Goal: Transaction & Acquisition: Subscribe to service/newsletter

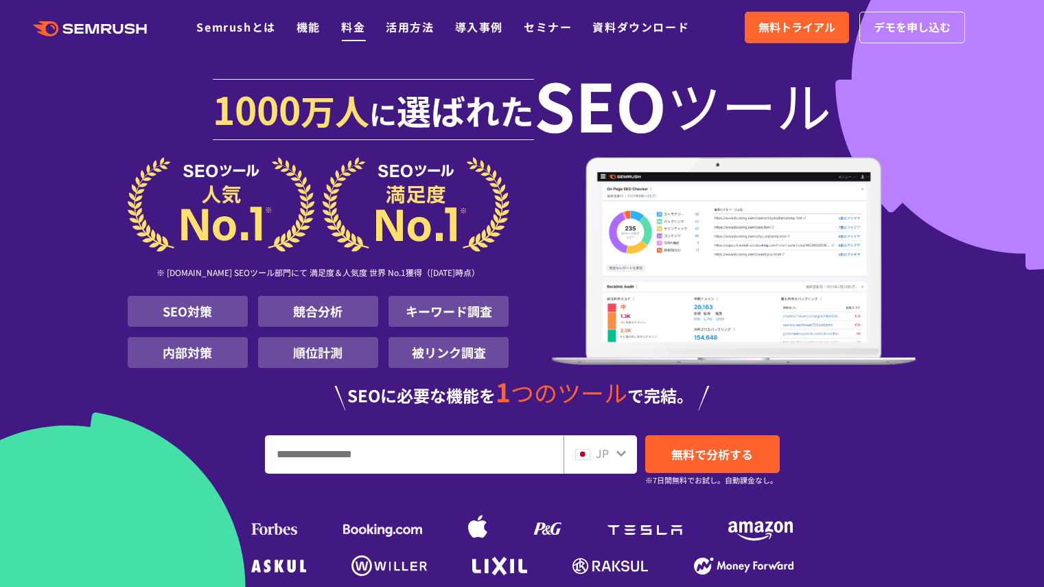
click at [351, 27] on link "料金" at bounding box center [353, 27] width 24 height 16
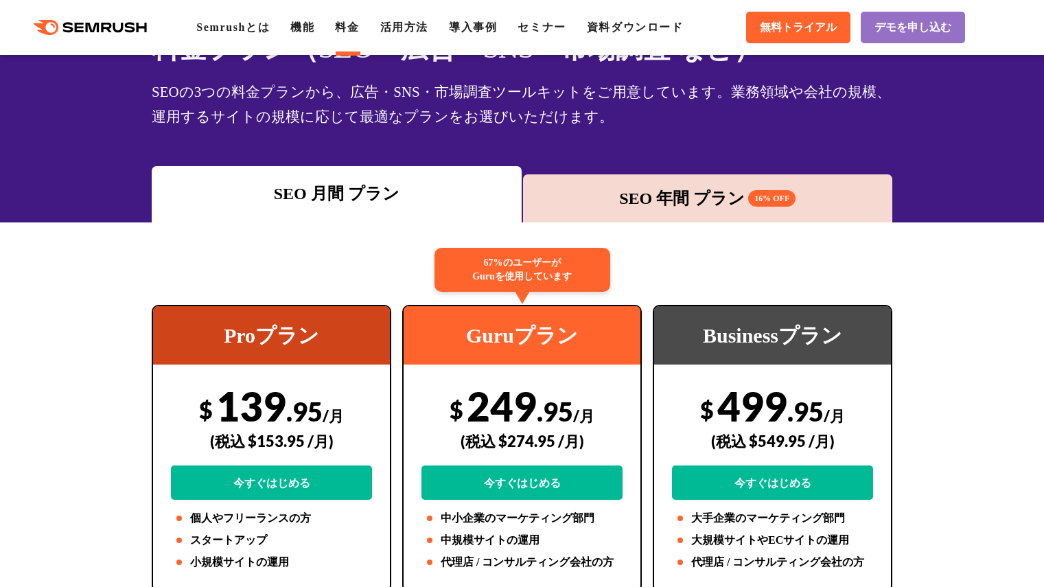
scroll to position [91, 0]
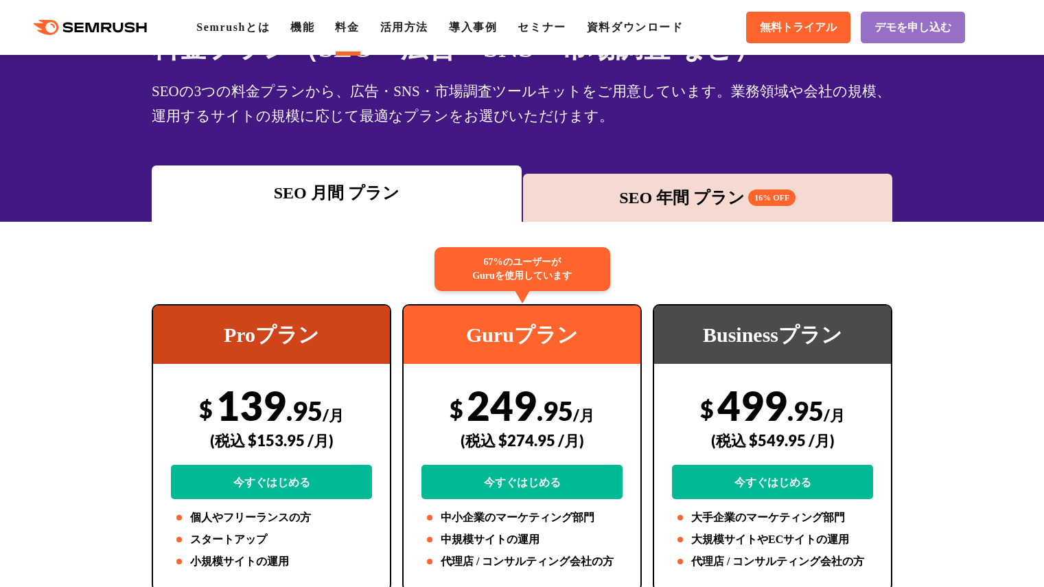
click at [604, 199] on div "SEO 年間 プラン 16% OFF" at bounding box center [708, 197] width 356 height 25
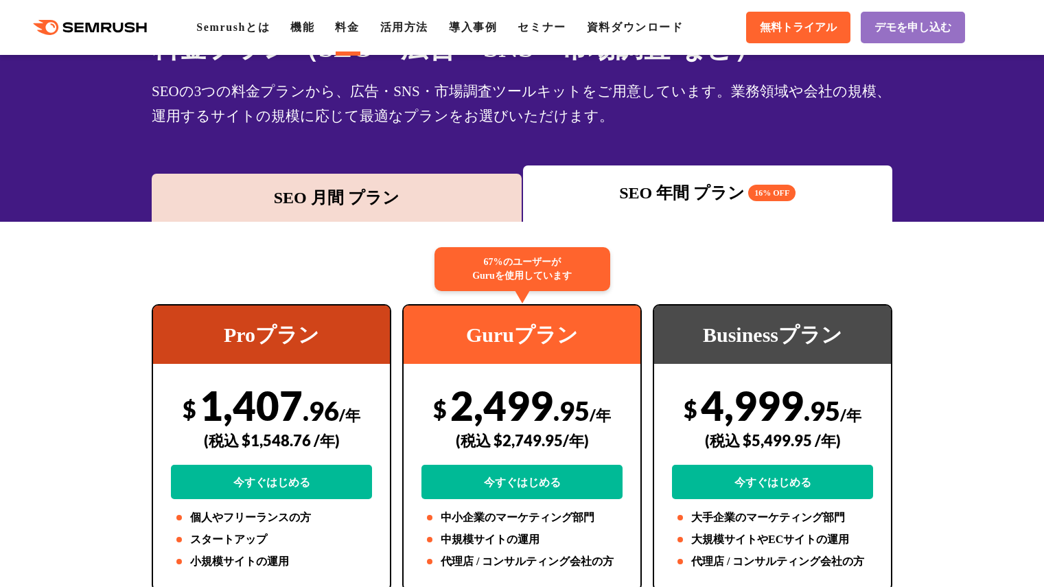
click at [422, 201] on div "SEO 月間 プラン" at bounding box center [337, 197] width 356 height 25
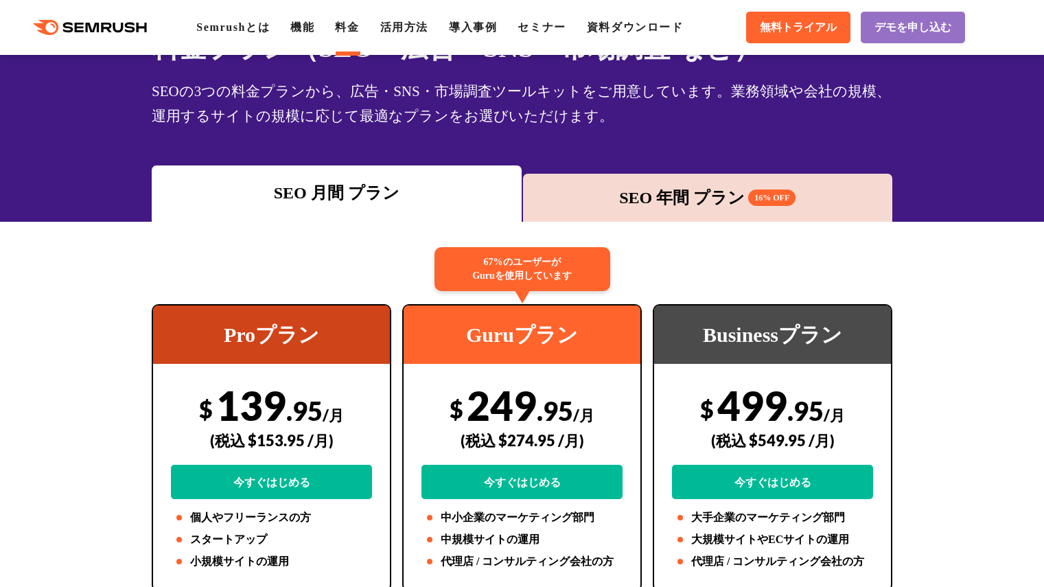
click at [584, 200] on div "SEO 年間 プラン 16% OFF" at bounding box center [708, 197] width 356 height 25
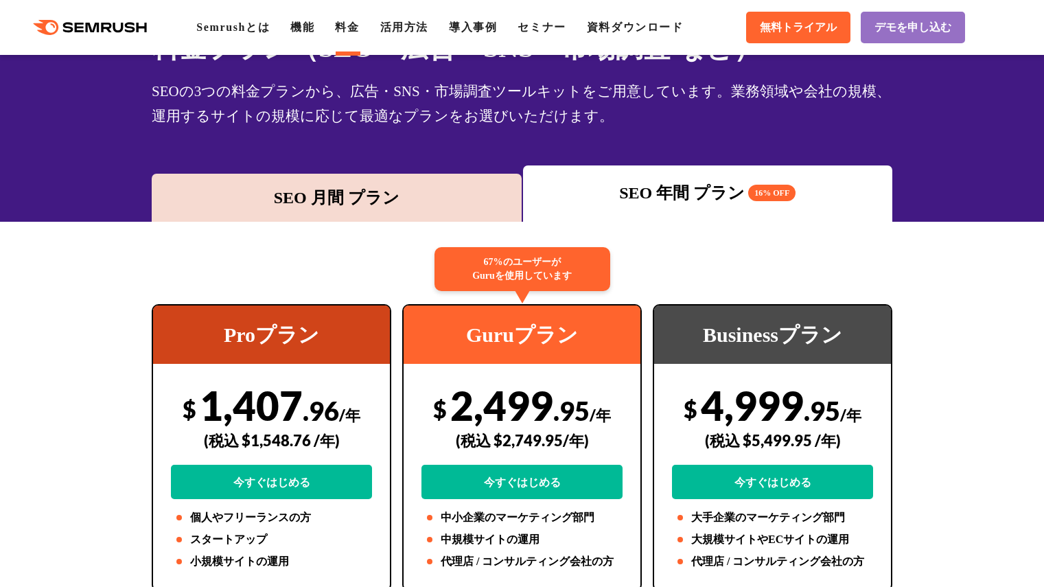
click at [381, 183] on div "SEO 月間 プラン" at bounding box center [337, 198] width 370 height 48
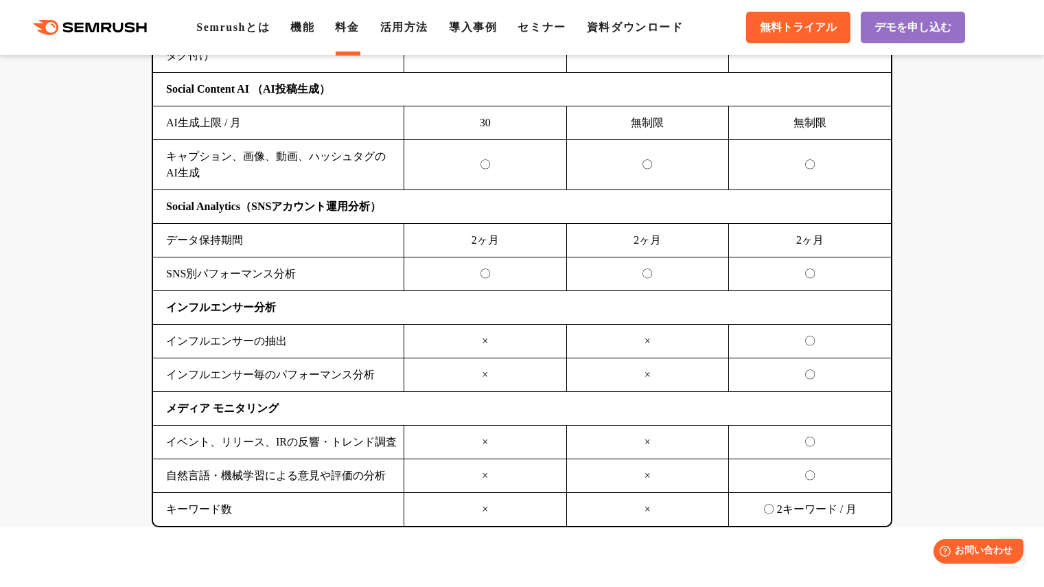
scroll to position [3339, 0]
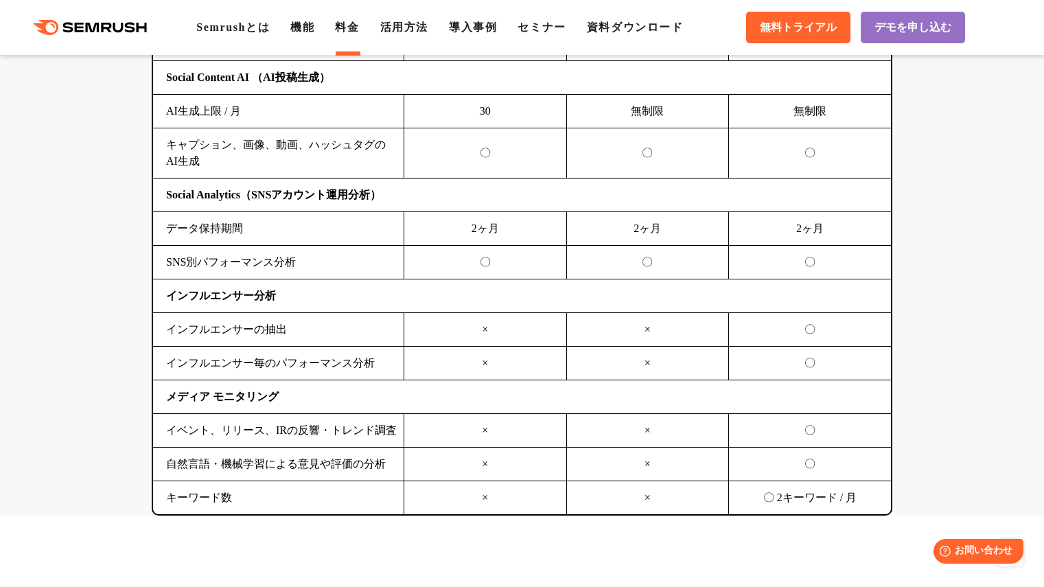
click at [360, 214] on td "データ保持期間" at bounding box center [278, 229] width 251 height 34
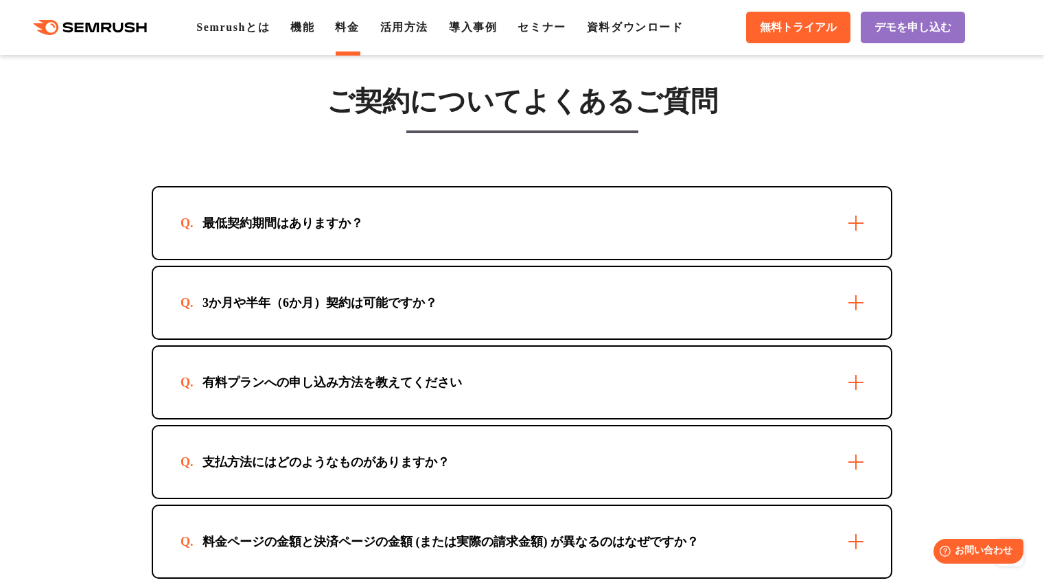
scroll to position [3866, 0]
click at [360, 214] on div "最低契約期間はありますか？" at bounding box center [283, 222] width 205 height 16
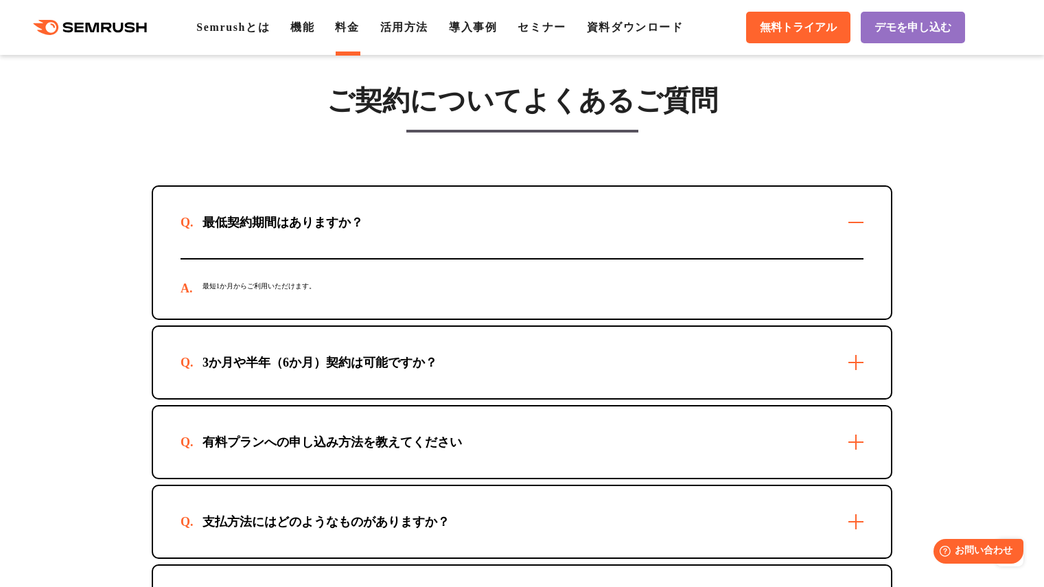
click at [360, 214] on div "最低契約期間はありますか？" at bounding box center [283, 222] width 205 height 16
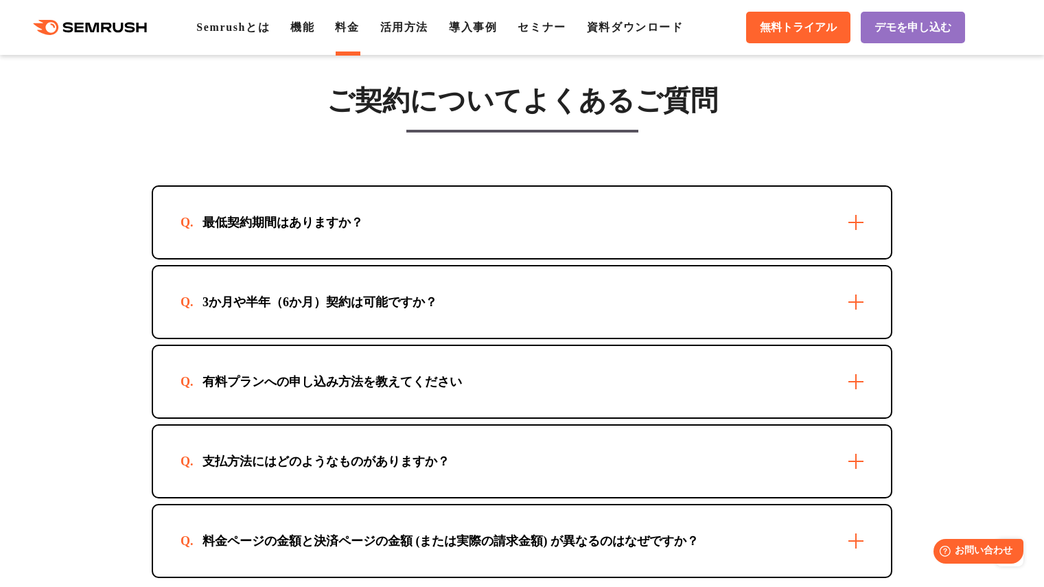
click at [353, 288] on div "3か月や半年（6か月）契約は可能ですか？" at bounding box center [522, 301] width 738 height 71
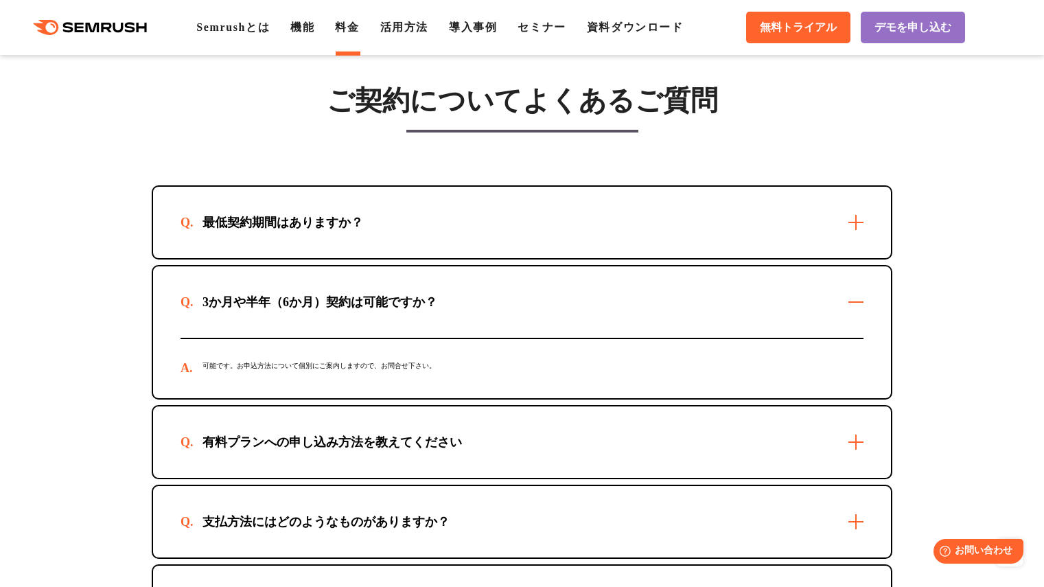
click at [353, 288] on div "3か月や半年（6か月）契約は可能ですか？" at bounding box center [522, 301] width 738 height 71
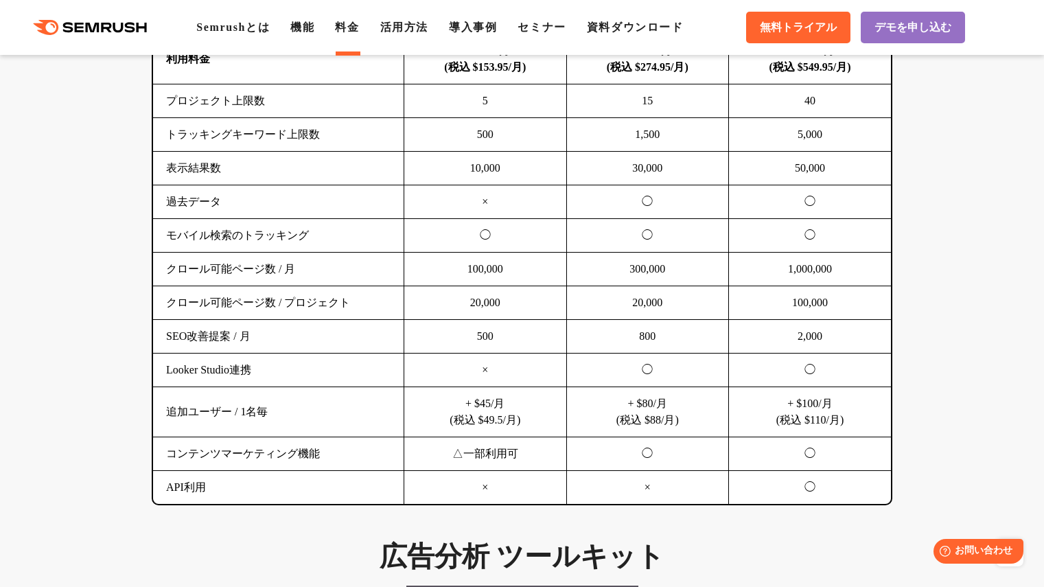
scroll to position [955, 0]
